Goal: Task Accomplishment & Management: Manage account settings

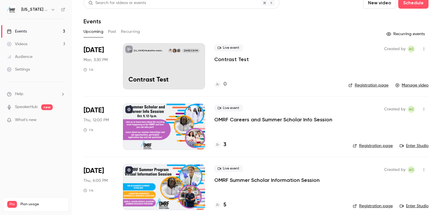
scroll to position [12, 0]
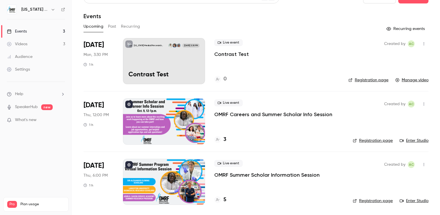
click at [252, 114] on p "OMRF Careers and Summer Scholar Info Session" at bounding box center [273, 114] width 118 height 7
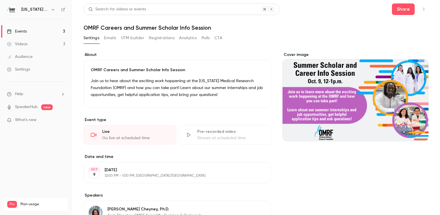
click at [159, 40] on button "Registrations" at bounding box center [162, 37] width 26 height 9
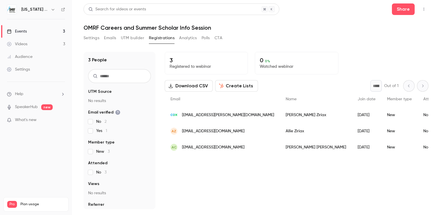
click at [349, 32] on div "Search for videos or events Share OMRF Careers and Summer Scholar Info Session …" at bounding box center [256, 106] width 345 height 206
click at [295, 22] on header "Search for videos or events Share OMRF Careers and Summer Scholar Info Session" at bounding box center [256, 17] width 345 height 28
click at [301, 34] on div "Settings Emails UTM builder Registrations Analytics Polls CTA" at bounding box center [256, 39] width 345 height 12
click at [92, 39] on button "Settings" at bounding box center [92, 37] width 16 height 9
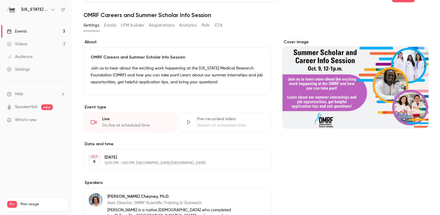
scroll to position [18, 0]
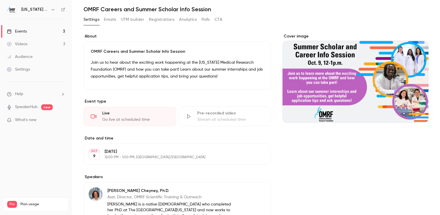
click at [50, 34] on link "Events 3" at bounding box center [36, 31] width 72 height 13
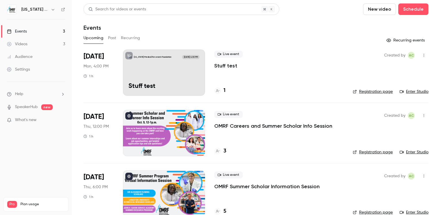
scroll to position [12, 0]
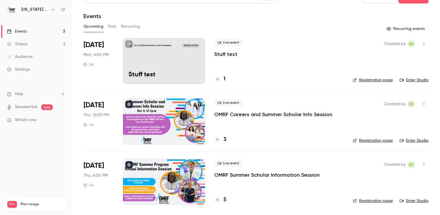
click at [160, 66] on div "[US_STATE] Medical Research Foundation [DATE] 4:00 PM Stuff test" at bounding box center [164, 61] width 82 height 46
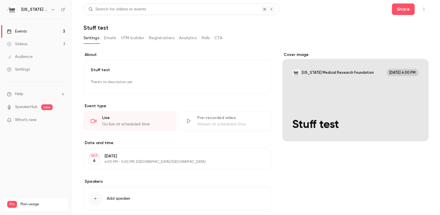
click at [39, 31] on link "Events 3" at bounding box center [36, 31] width 72 height 13
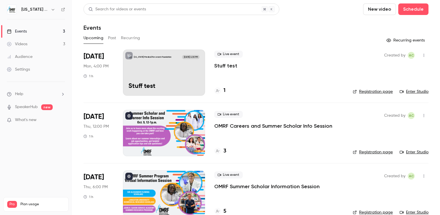
click at [416, 92] on link "Enter Studio" at bounding box center [414, 92] width 29 height 6
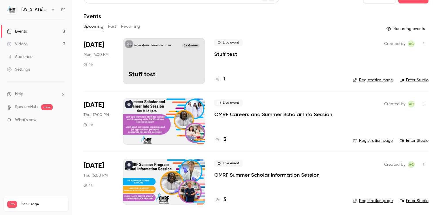
click at [225, 139] on h4 "3" at bounding box center [225, 140] width 3 height 8
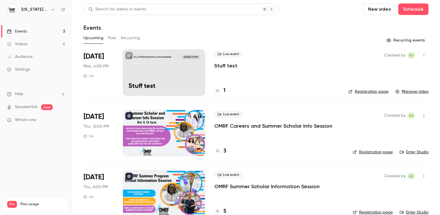
click at [37, 31] on link "Events 3" at bounding box center [36, 31] width 72 height 13
click at [38, 46] on link "Videos 4" at bounding box center [36, 44] width 72 height 13
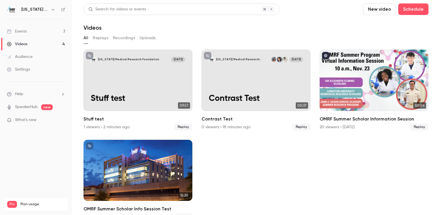
click at [41, 30] on link "Events 3" at bounding box center [36, 31] width 72 height 13
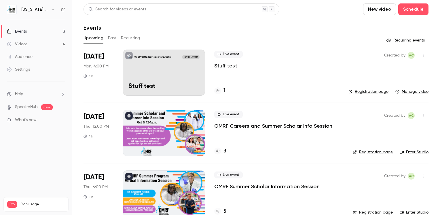
click at [162, 138] on div at bounding box center [164, 133] width 82 height 46
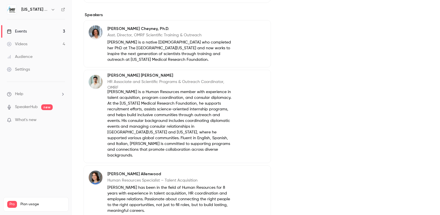
scroll to position [239, 0]
